Goal: Communication & Community: Share content

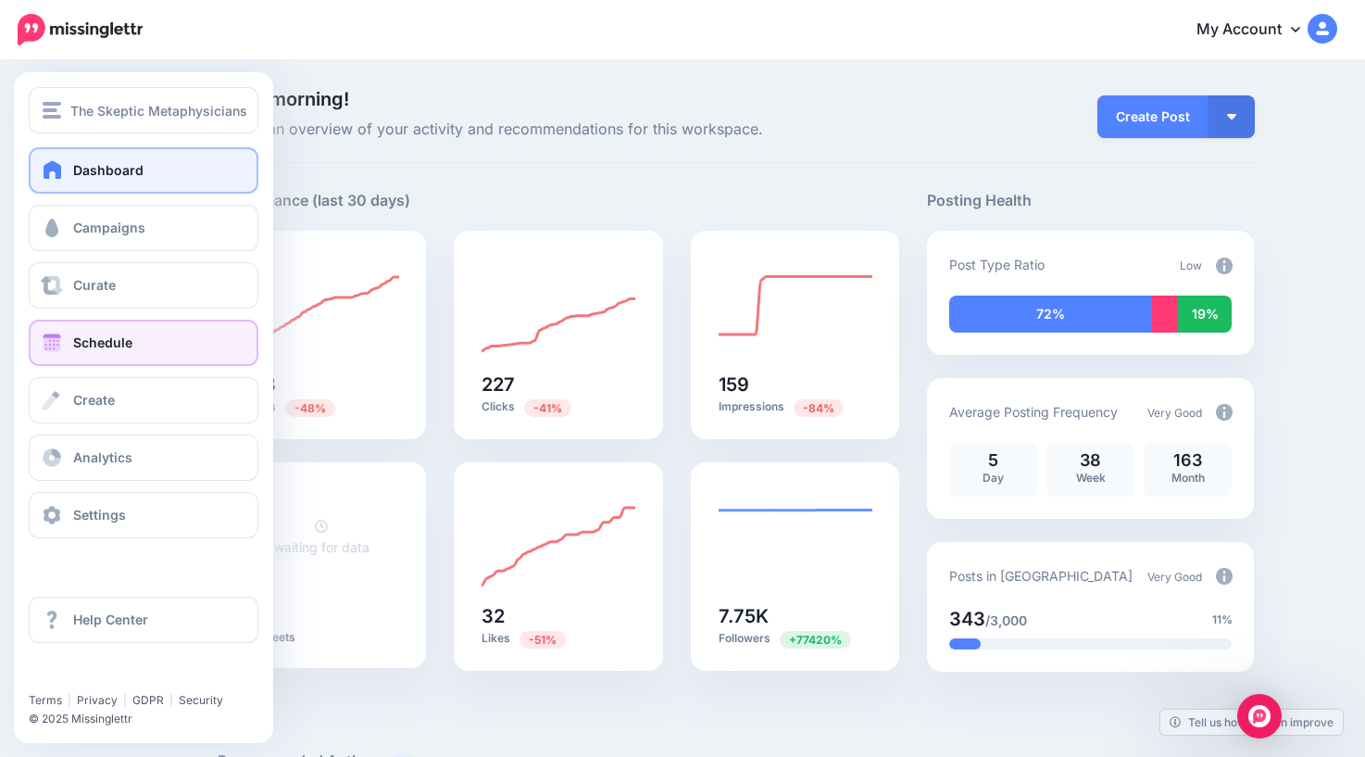
click at [69, 348] on link "Schedule" at bounding box center [144, 343] width 230 height 46
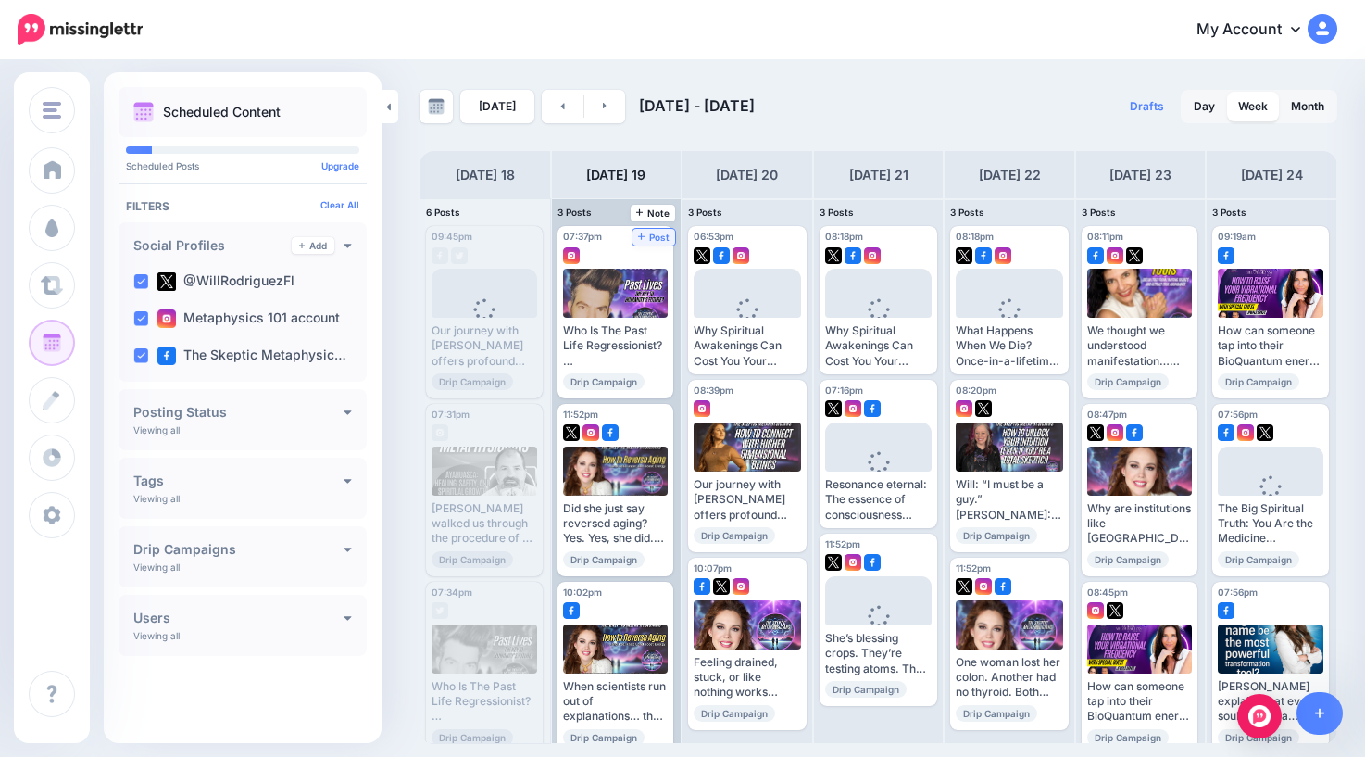
click at [661, 238] on span "Post" at bounding box center [654, 236] width 32 height 9
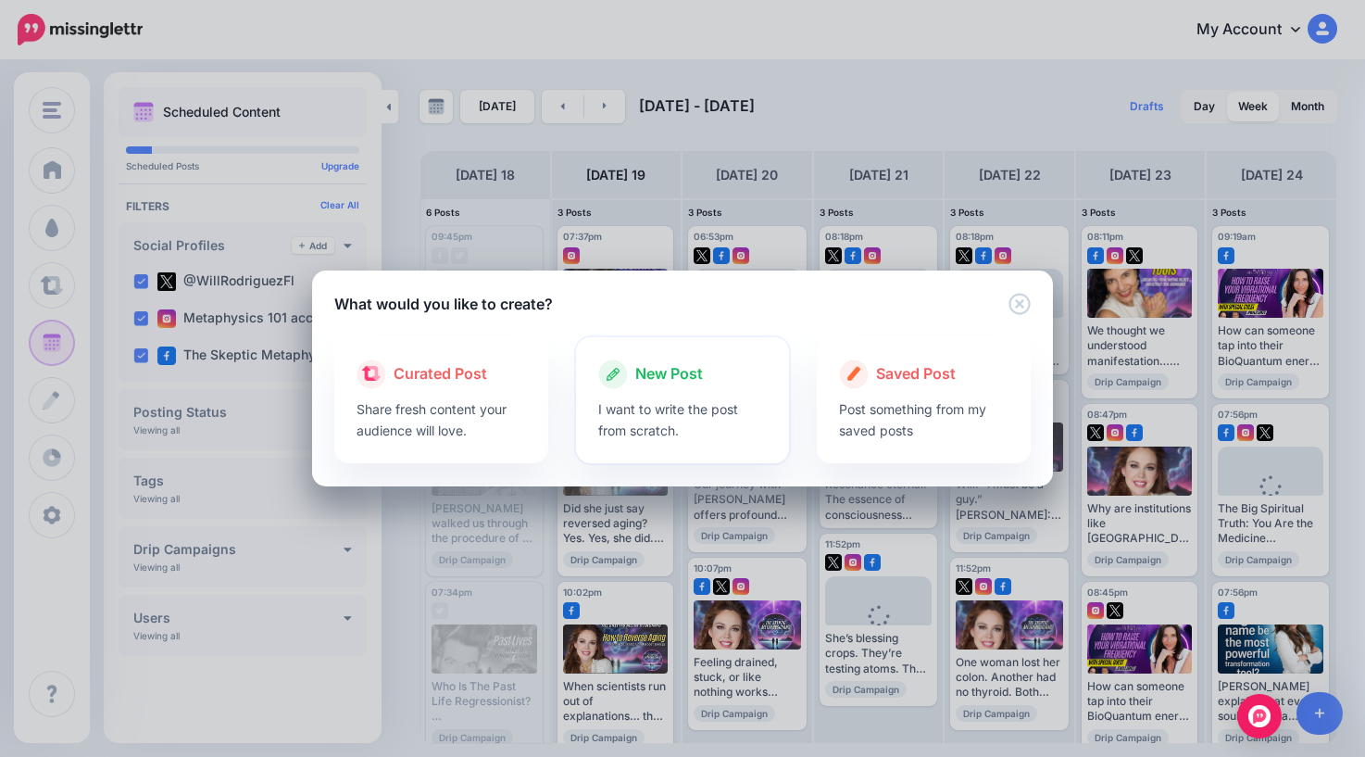
click at [685, 378] on span "New Post" at bounding box center [669, 374] width 68 height 24
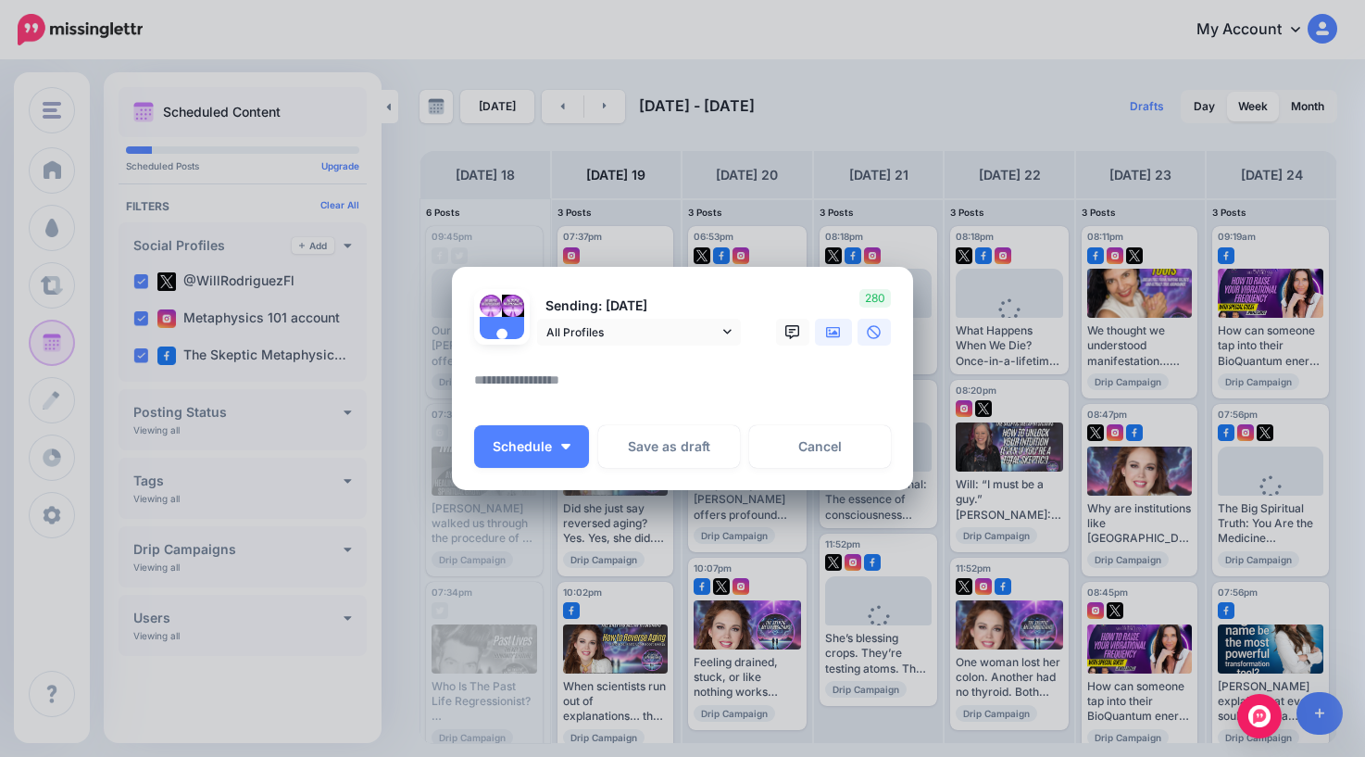
click at [834, 337] on icon at bounding box center [833, 332] width 15 height 15
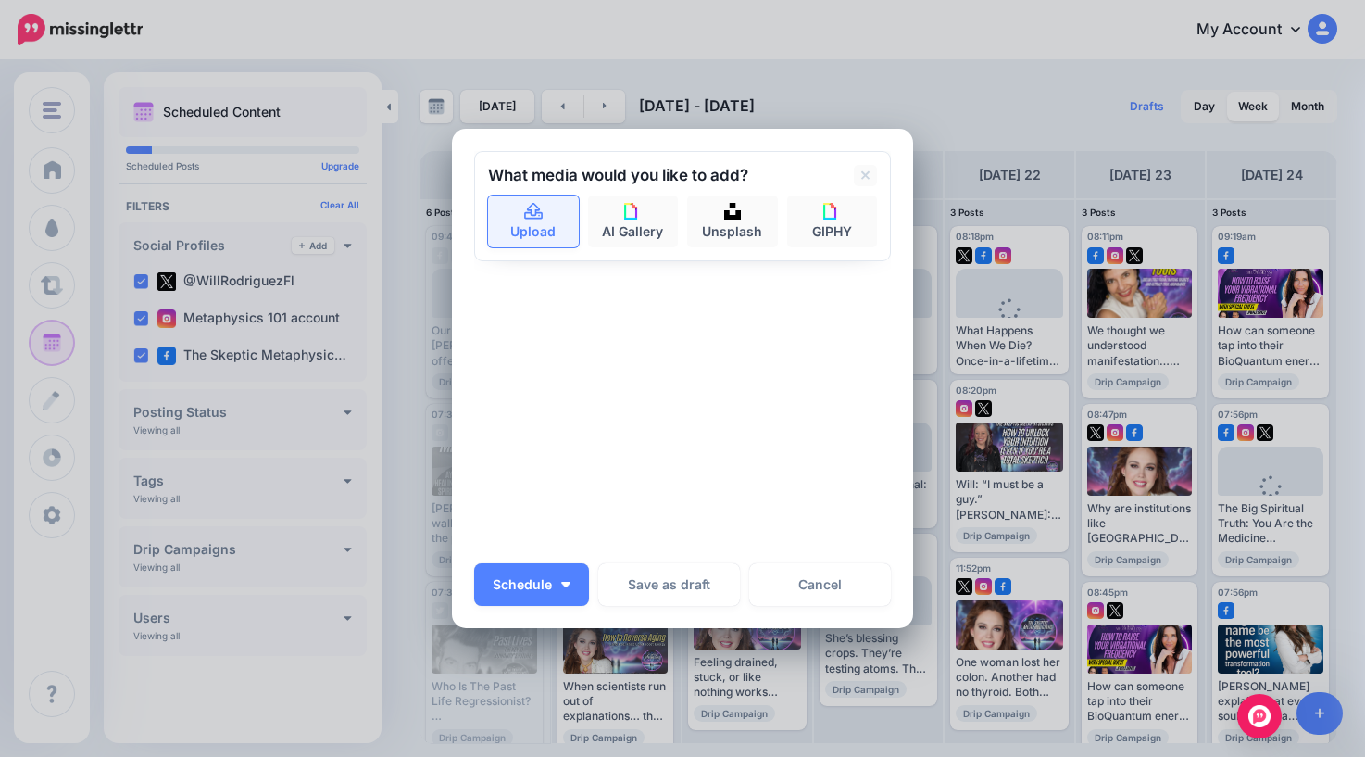
click at [537, 215] on icon at bounding box center [533, 212] width 21 height 17
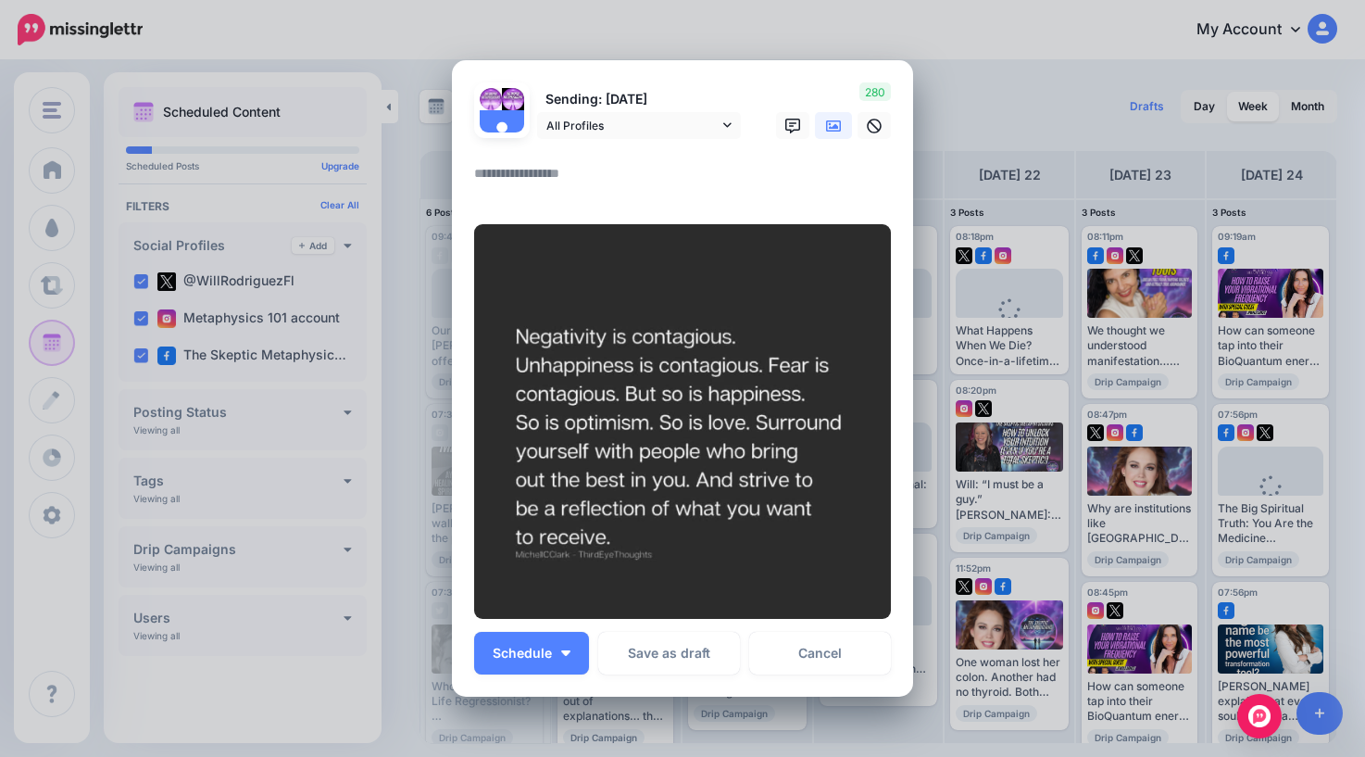
click at [587, 173] on textarea at bounding box center [687, 180] width 426 height 36
type textarea "*"
click at [553, 666] on button "Schedule" at bounding box center [531, 653] width 115 height 43
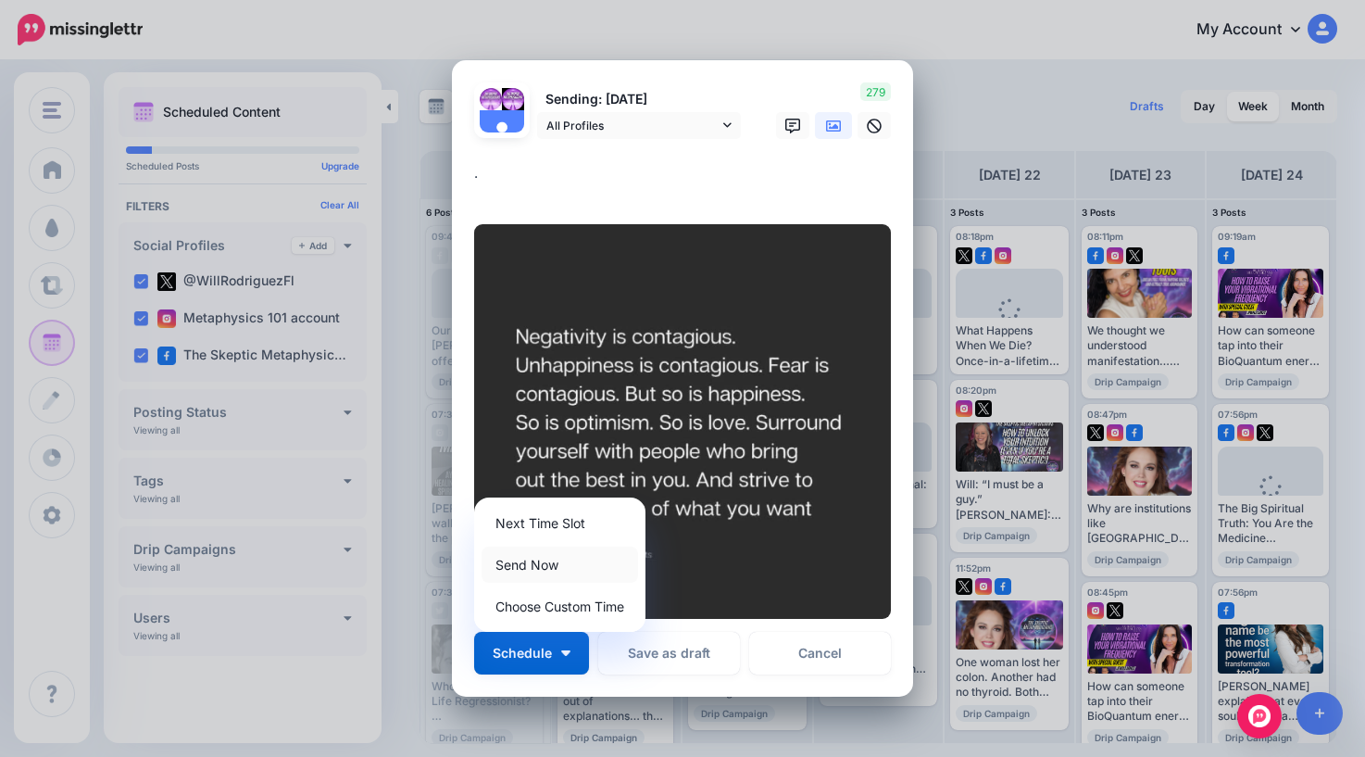
click at [542, 566] on link "Send Now" at bounding box center [560, 565] width 157 height 36
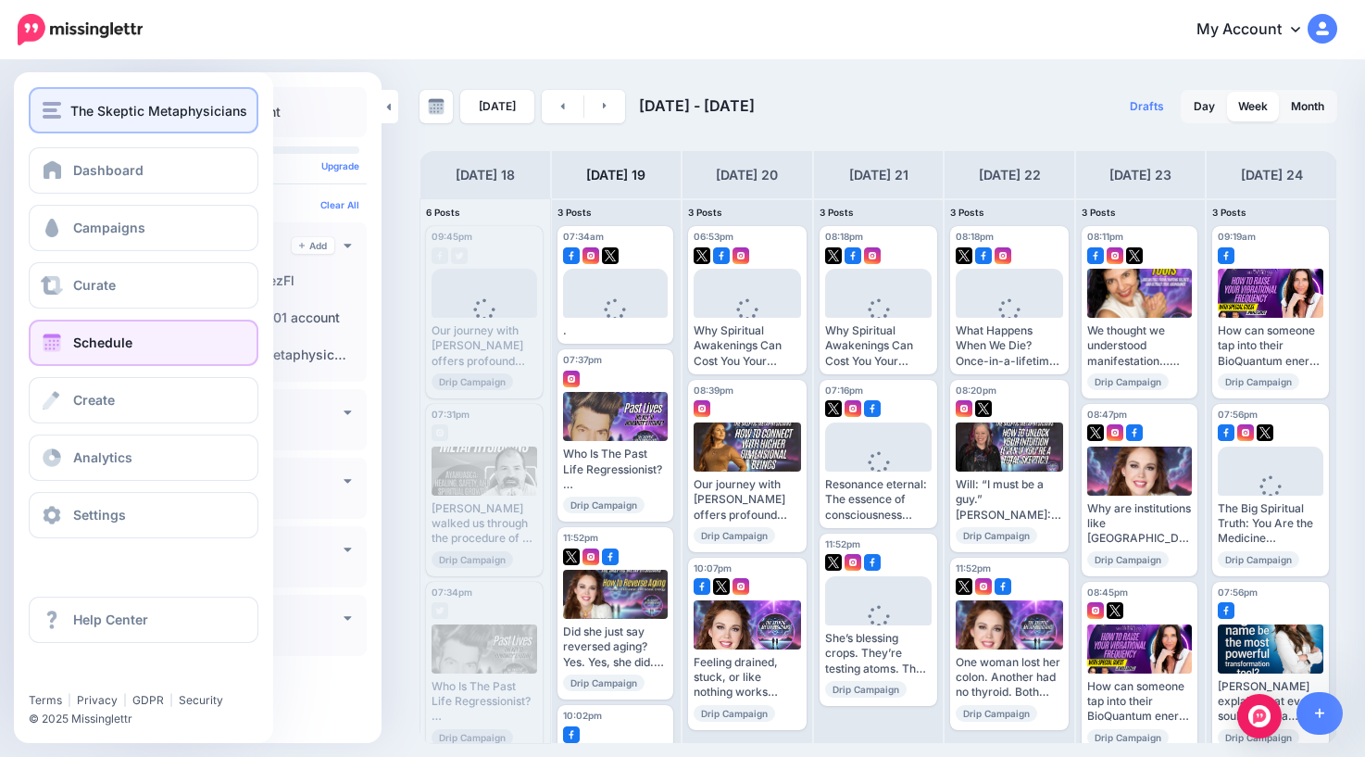
click at [117, 111] on span "The Skeptic Metaphysicians" at bounding box center [158, 110] width 177 height 21
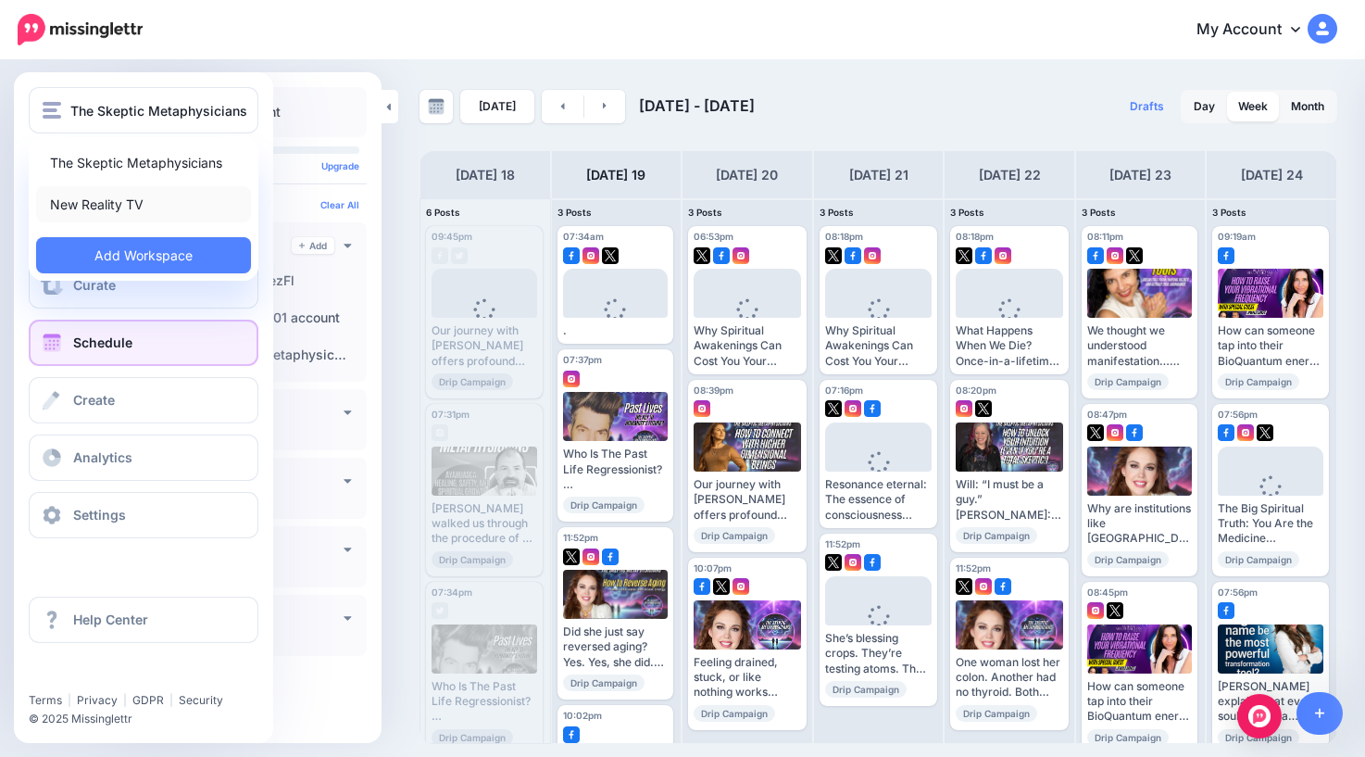
click at [106, 202] on link "New Reality TV" at bounding box center [143, 204] width 215 height 36
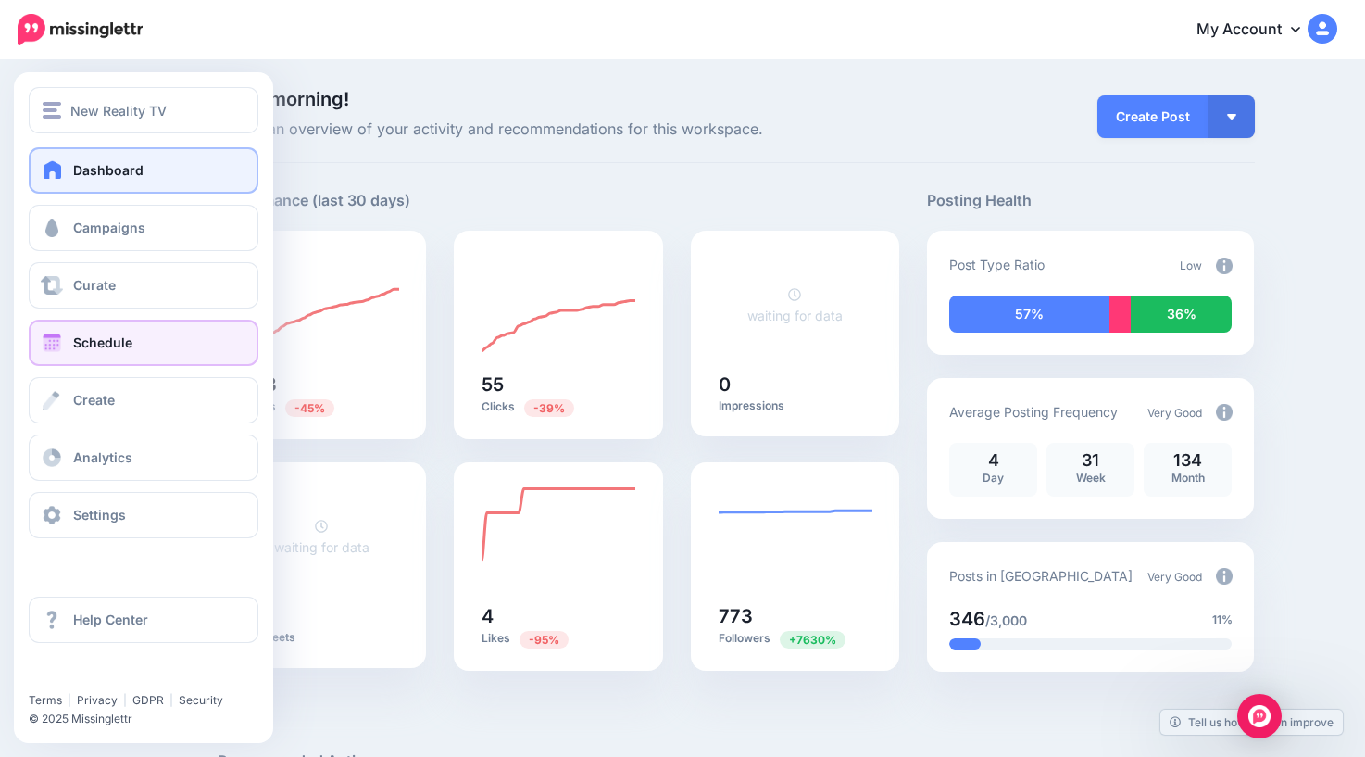
click at [77, 343] on span "Schedule" at bounding box center [102, 342] width 59 height 16
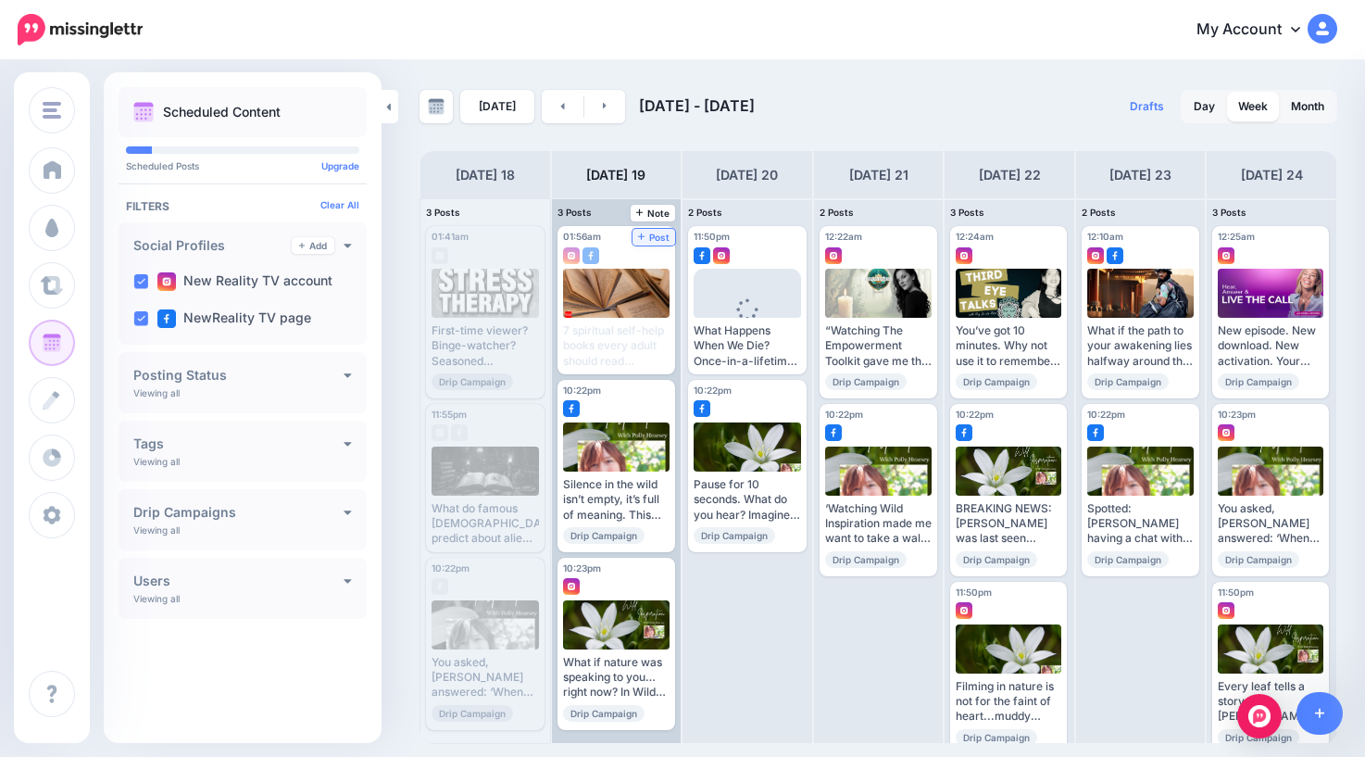
click at [658, 238] on span "Post" at bounding box center [654, 236] width 32 height 9
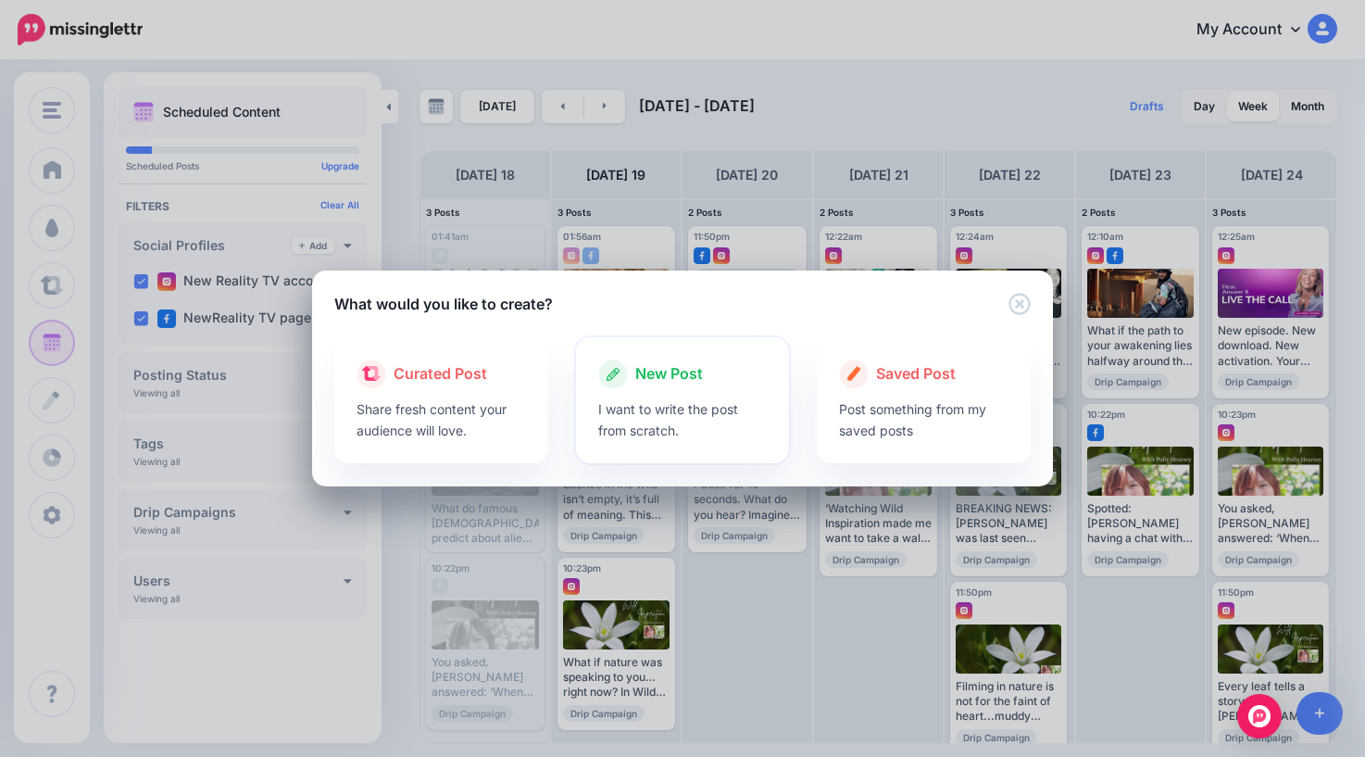
click at [662, 373] on span "New Post" at bounding box center [669, 374] width 68 height 24
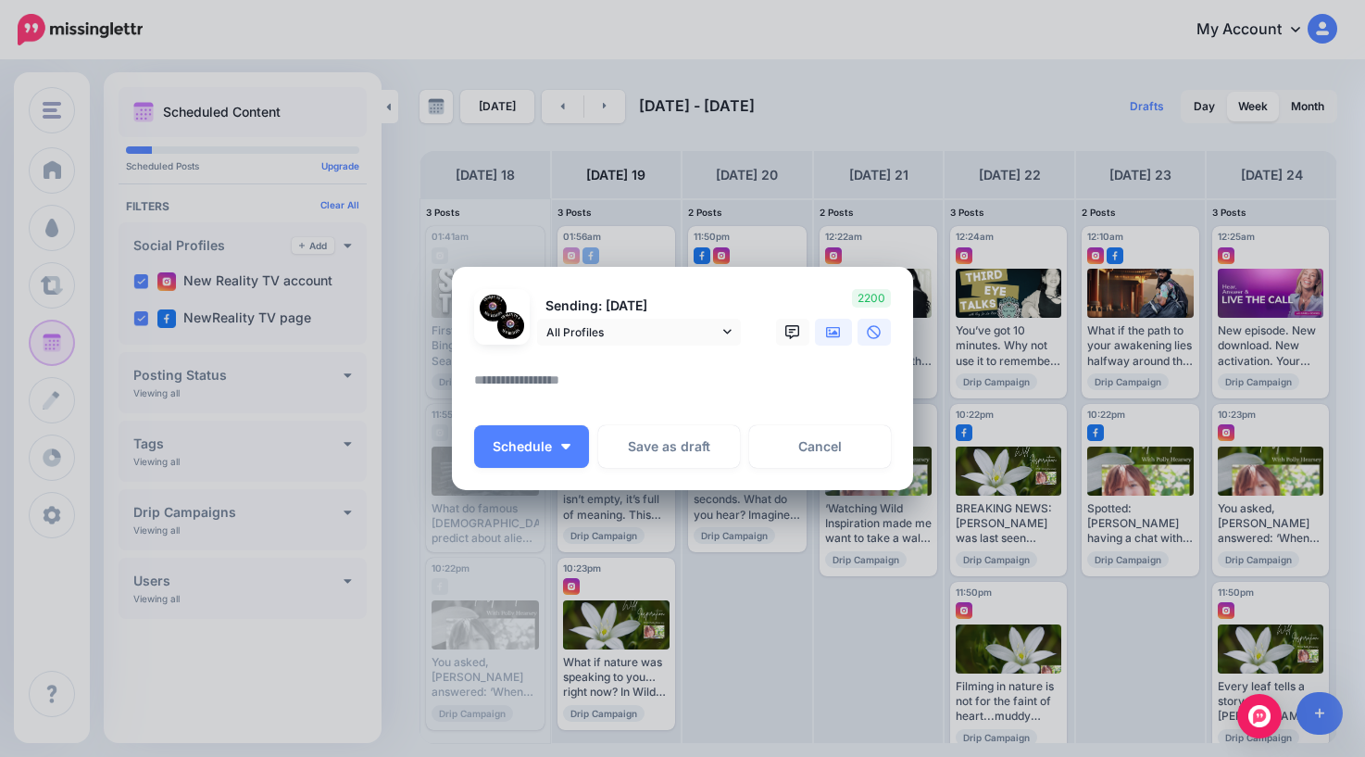
click at [835, 332] on icon at bounding box center [833, 331] width 15 height 11
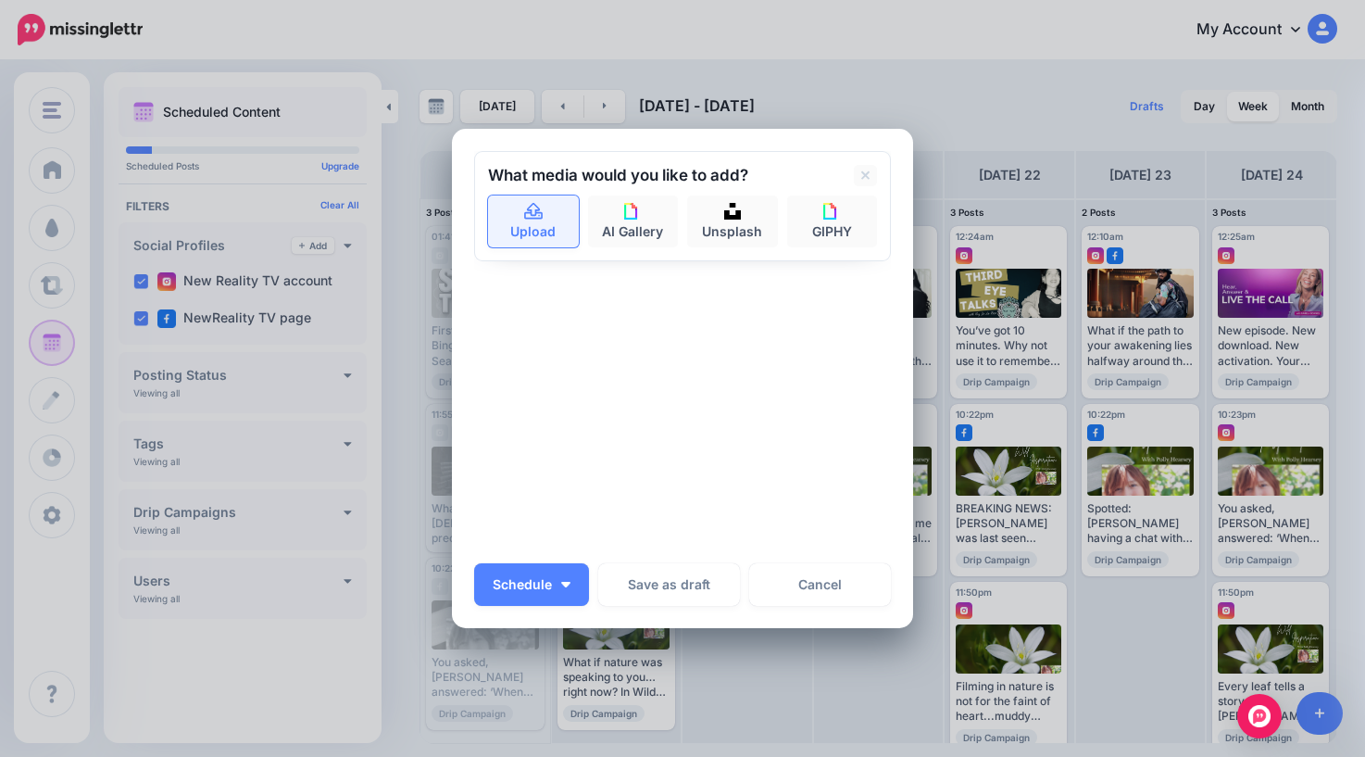
click at [531, 229] on link "Upload" at bounding box center [533, 221] width 91 height 52
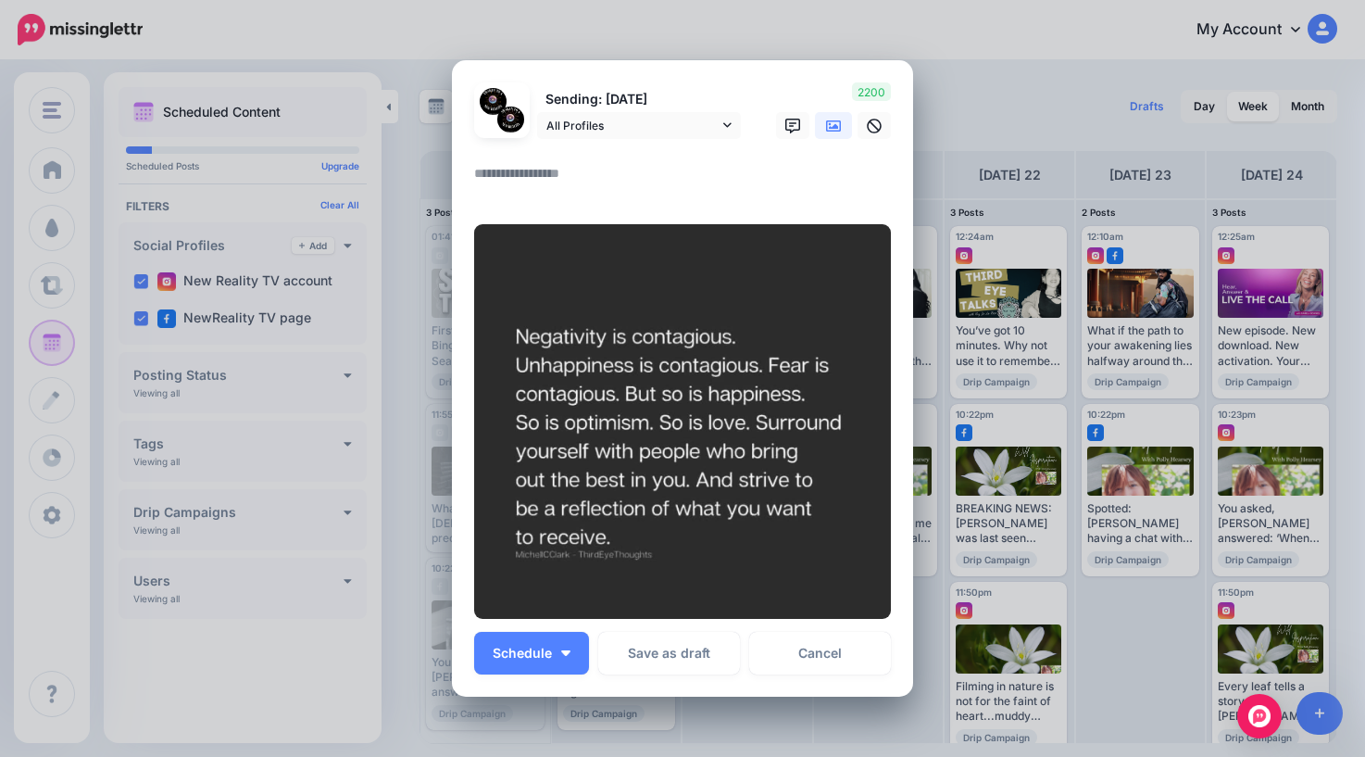
click at [564, 180] on textarea at bounding box center [687, 180] width 426 height 36
type textarea "*"
click at [544, 659] on span "Schedule" at bounding box center [522, 653] width 59 height 13
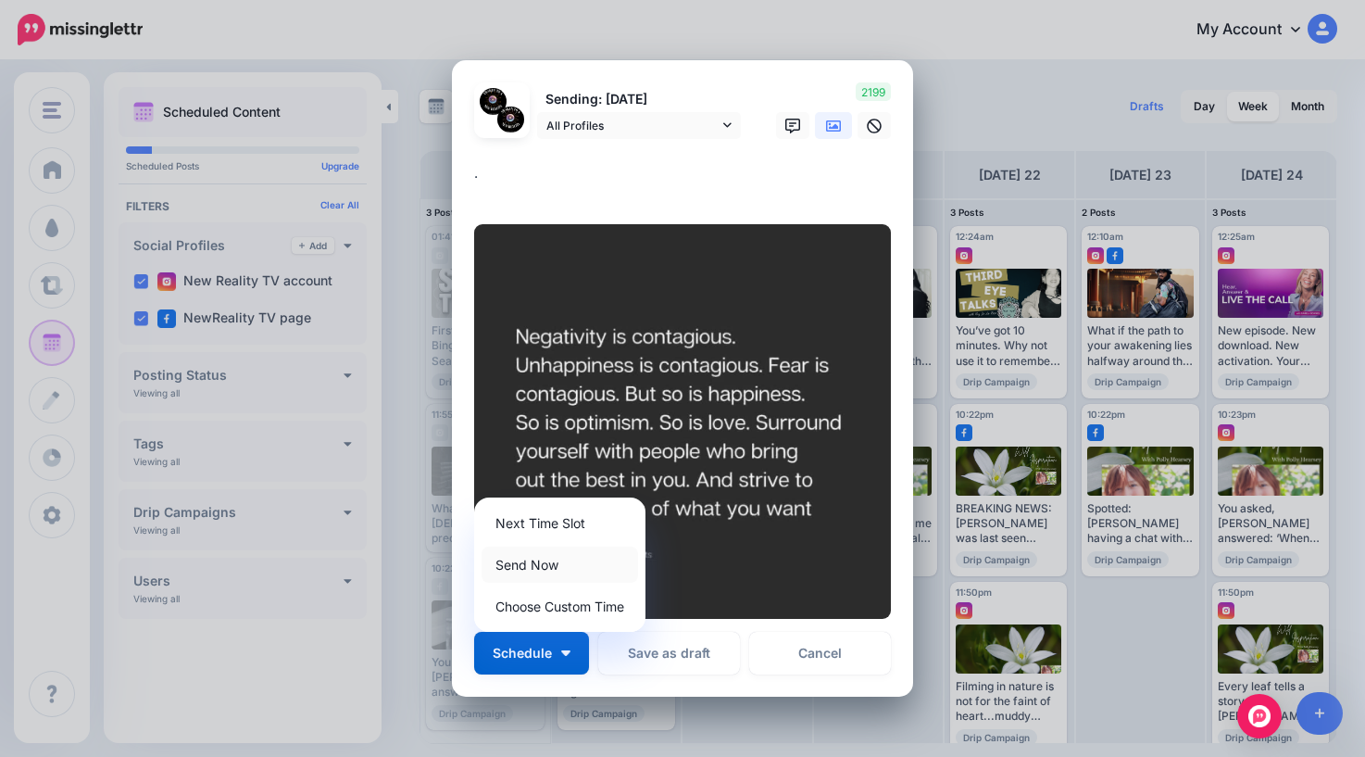
click at [541, 561] on link "Send Now" at bounding box center [560, 565] width 157 height 36
